Goal: Transaction & Acquisition: Purchase product/service

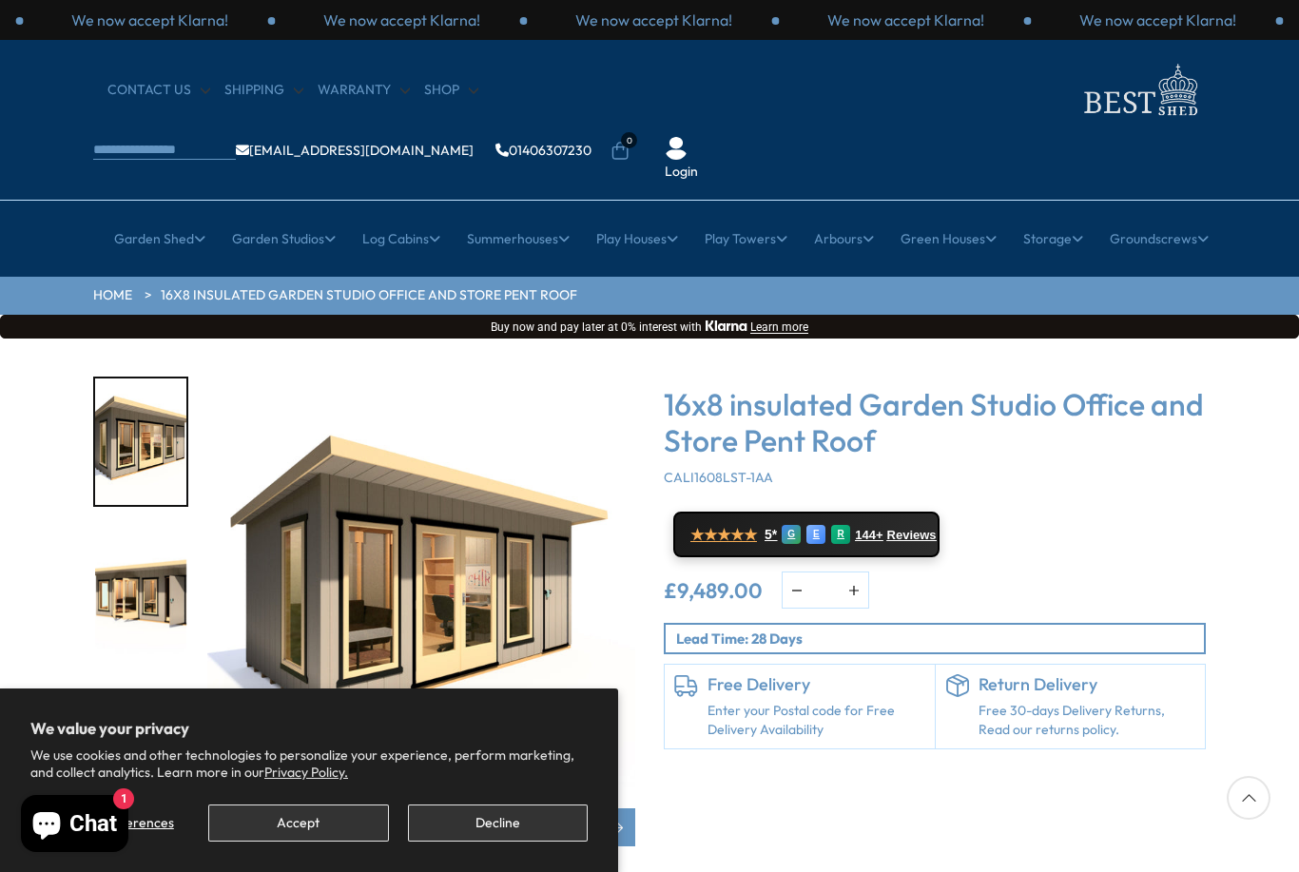
click at [495, 822] on button "Decline" at bounding box center [498, 822] width 180 height 37
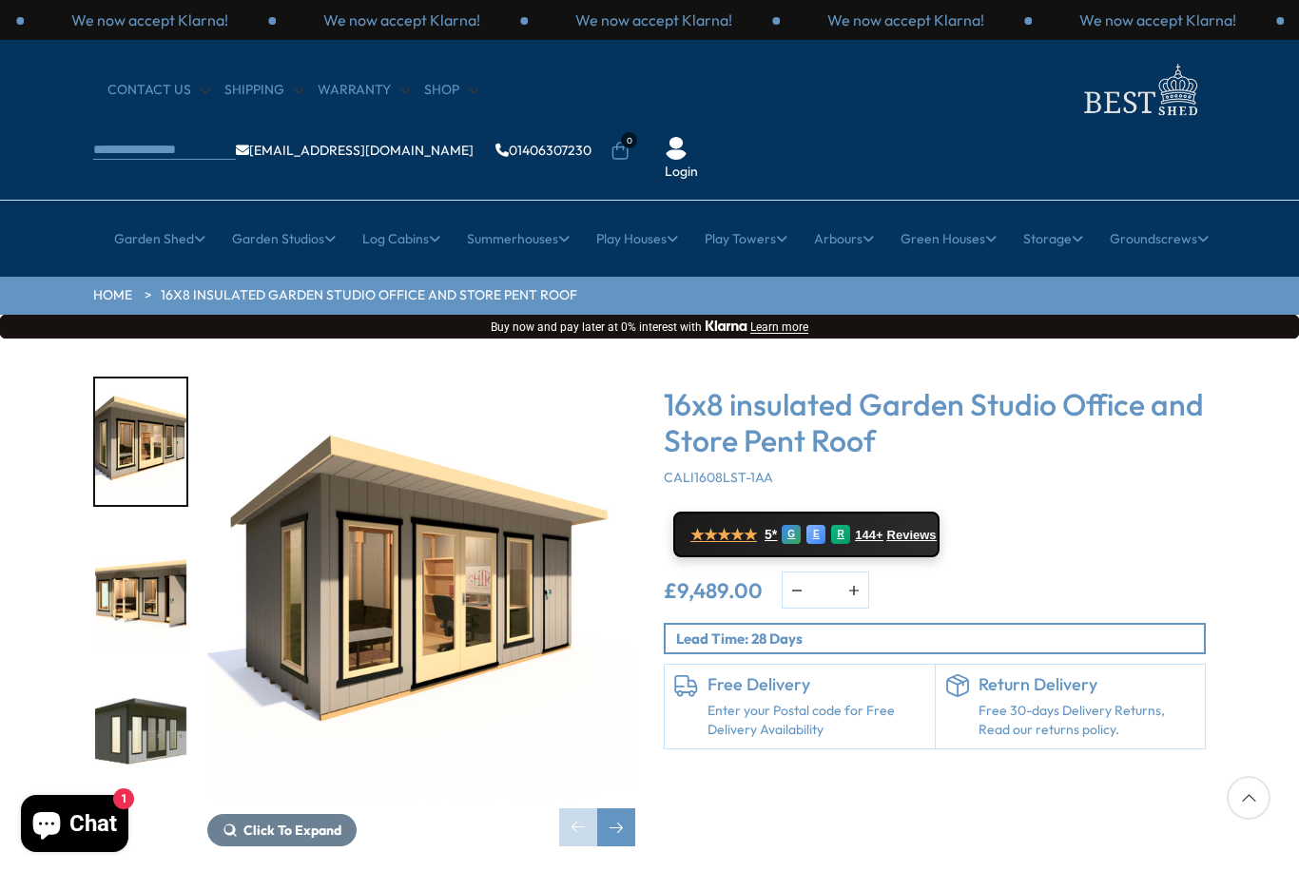
click at [503, 521] on img "1 / 8" at bounding box center [421, 591] width 428 height 428
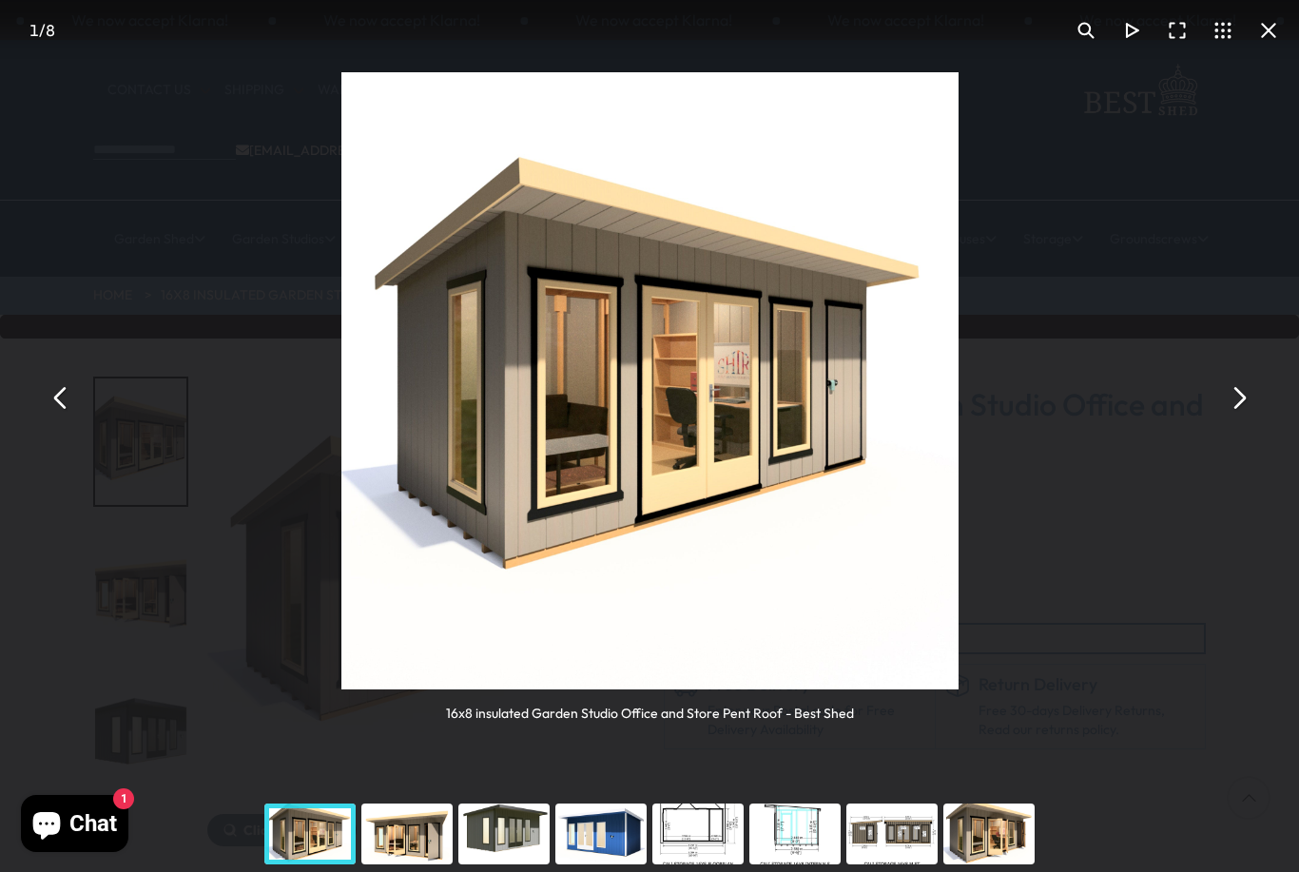
click at [1254, 400] on button "You can close this modal content with the ESC key" at bounding box center [1238, 399] width 46 height 46
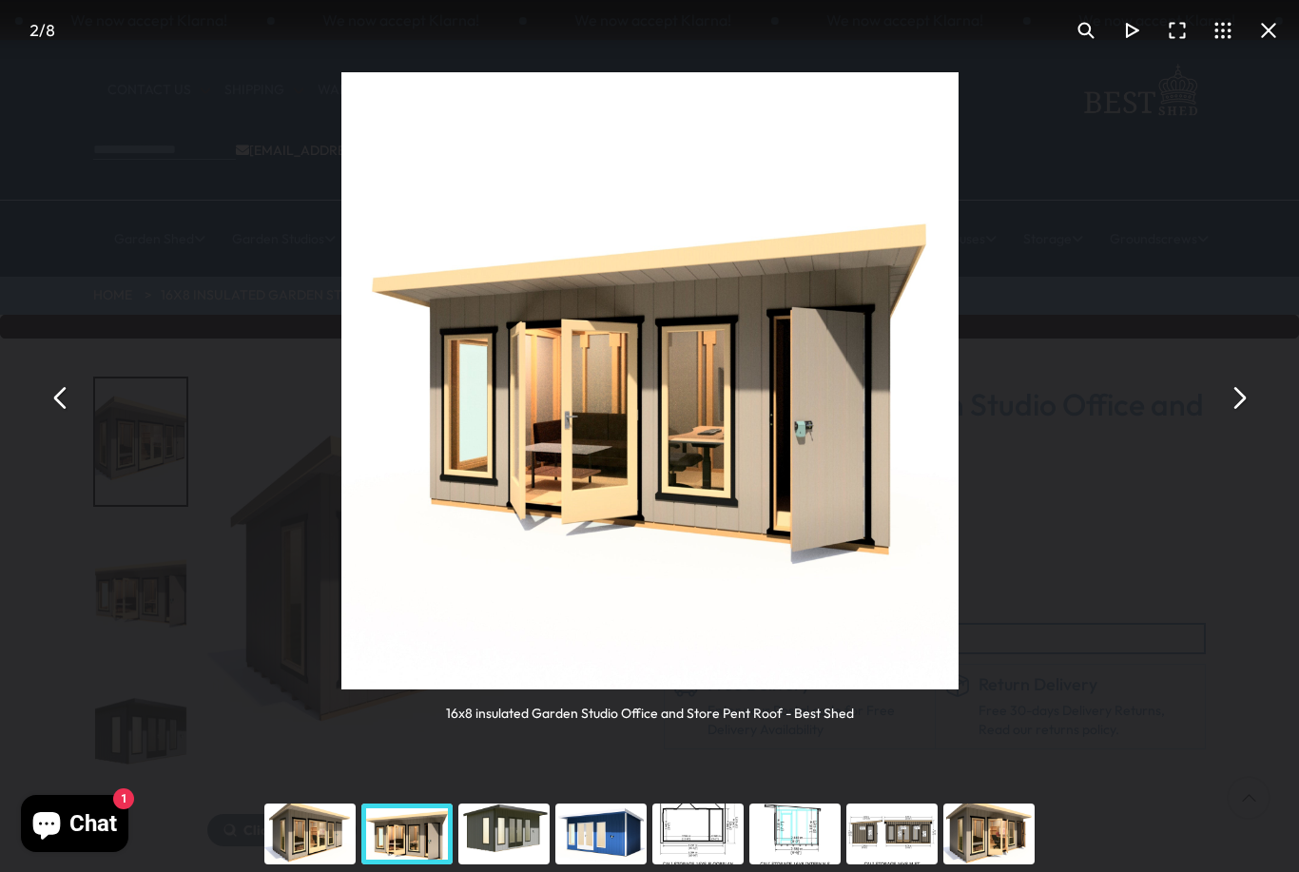
click at [1251, 404] on button "You can close this modal content with the ESC key" at bounding box center [1238, 399] width 46 height 46
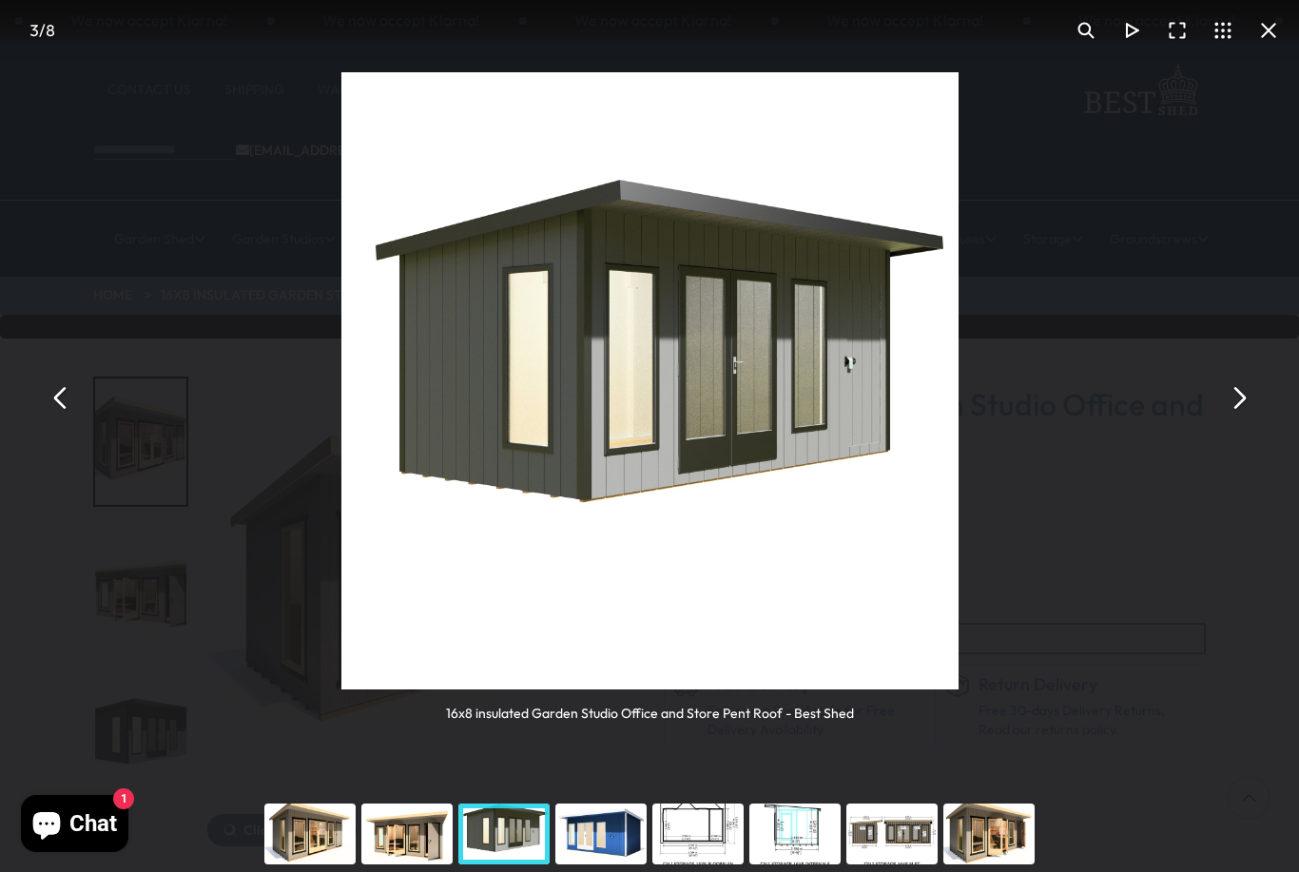
click at [1244, 405] on button "You can close this modal content with the ESC key" at bounding box center [1238, 399] width 46 height 46
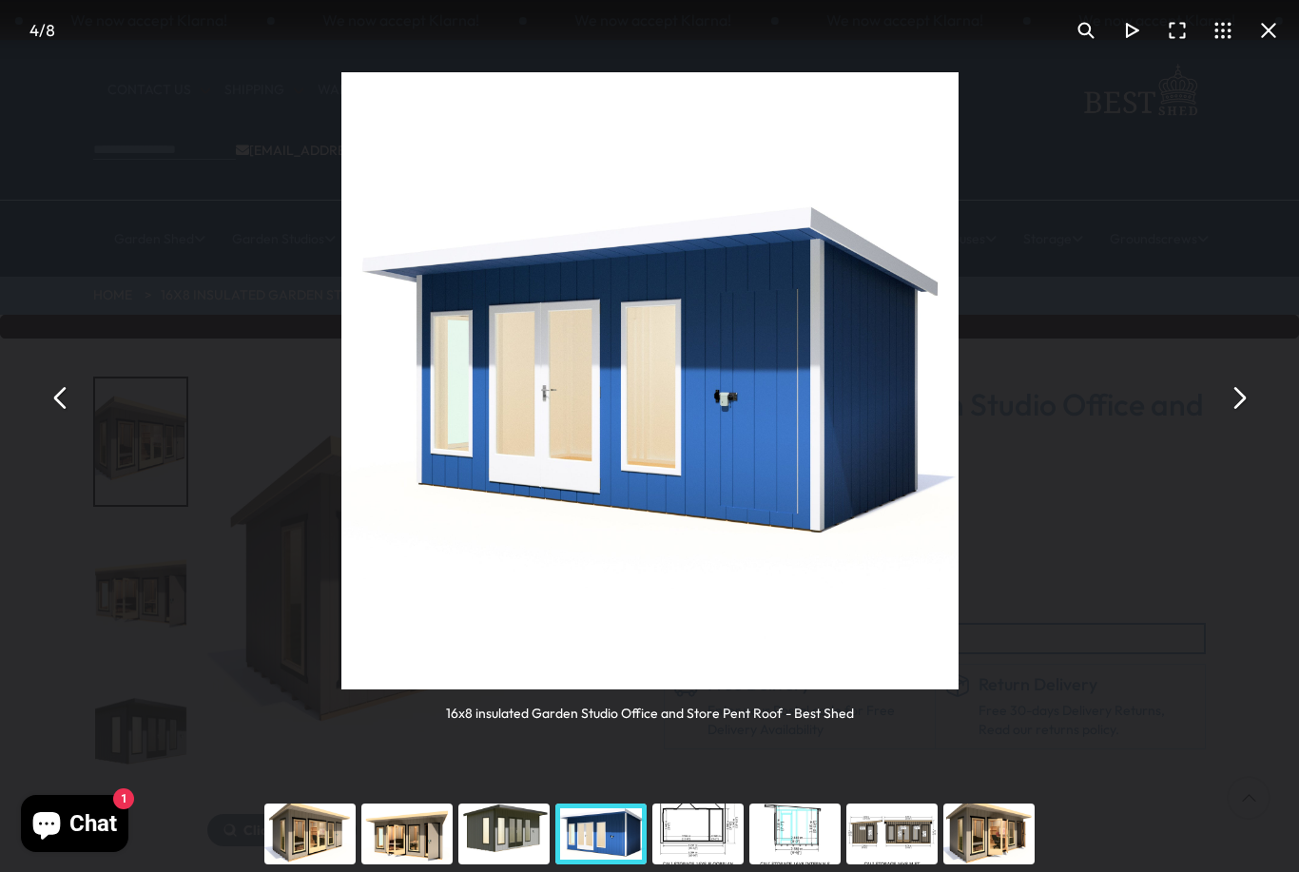
click at [1238, 407] on button "You can close this modal content with the ESC key" at bounding box center [1238, 399] width 46 height 46
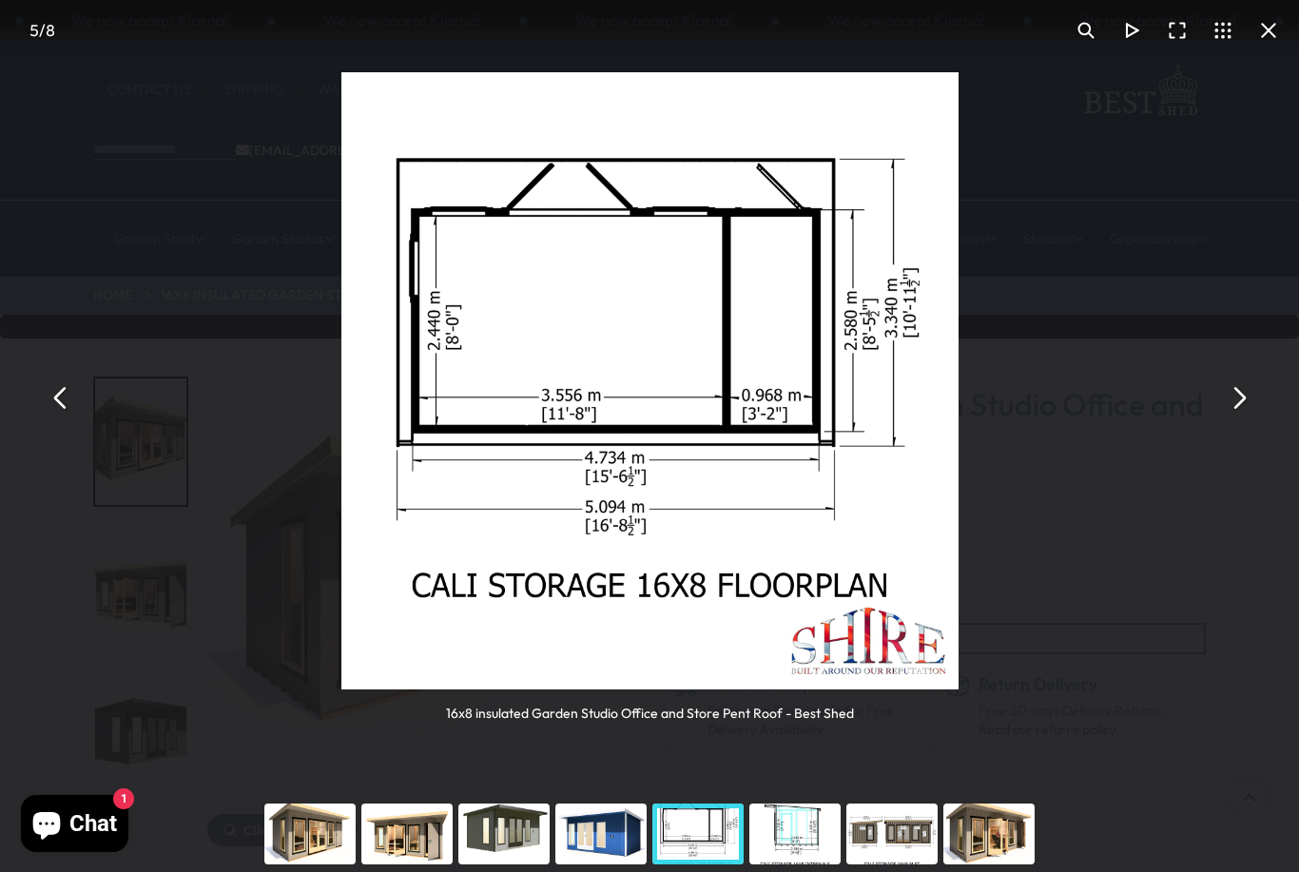
click at [1263, 397] on div "16x8 insulated Garden Studio Office and Store Pent Roof - Best Shed" at bounding box center [649, 398] width 1299 height 796
